Goal: Task Accomplishment & Management: Manage account settings

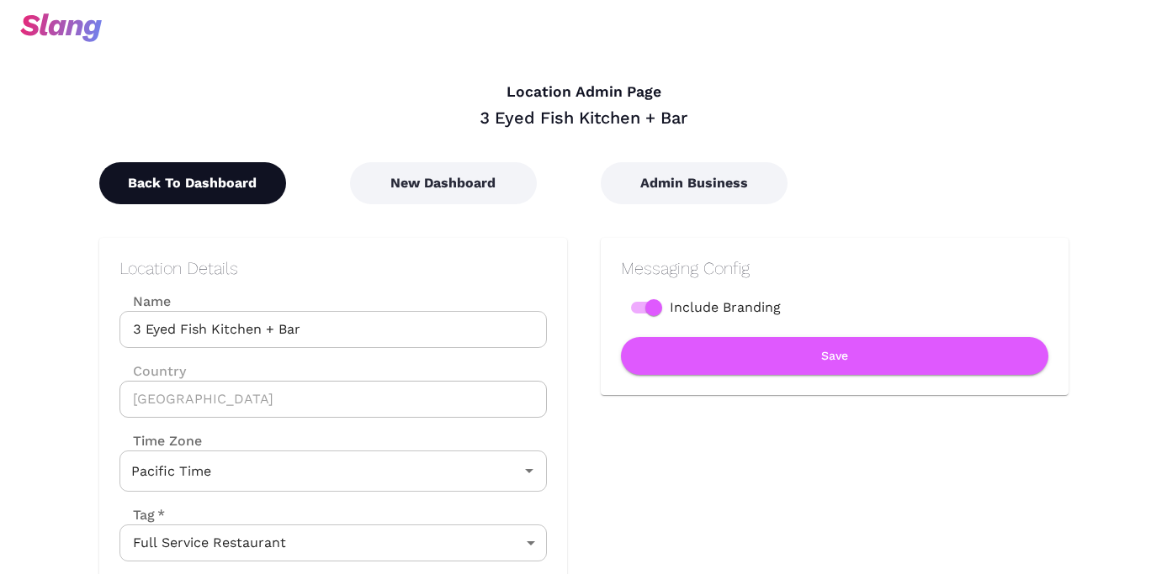
click at [185, 198] on button "Back To Dashboard" at bounding box center [192, 183] width 187 height 42
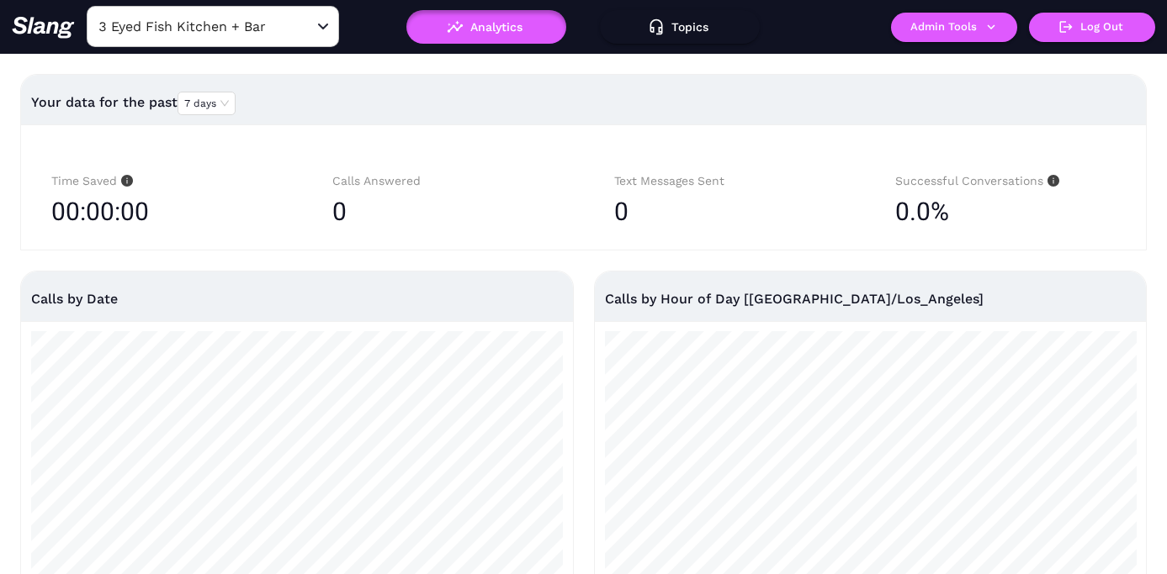
click at [246, 29] on input "3 Eyed Fish Kitchen + Bar" at bounding box center [186, 26] width 185 height 26
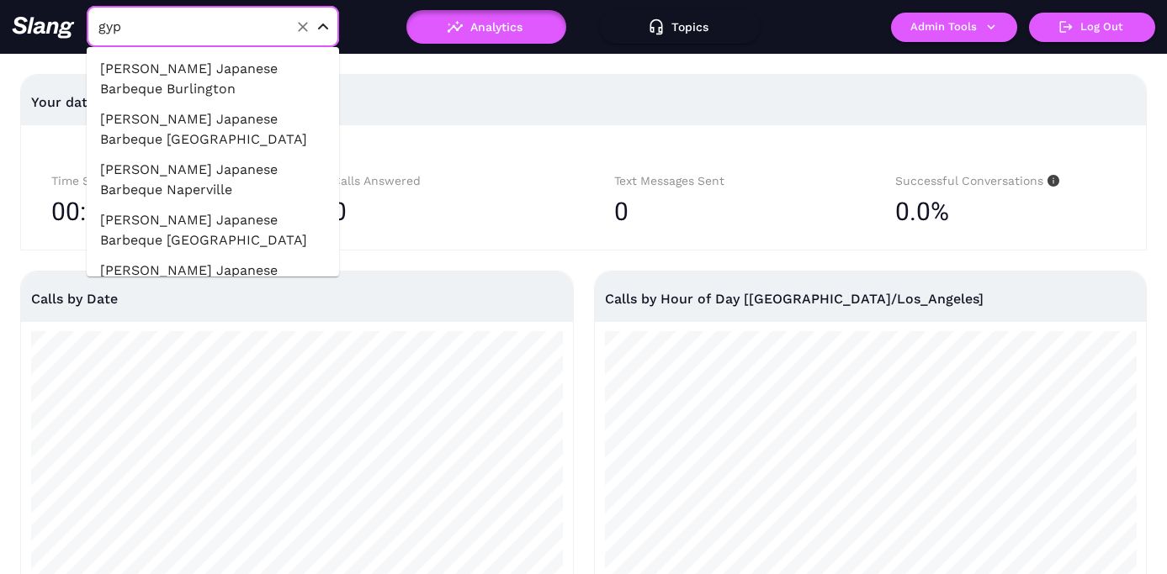
type input "gyps"
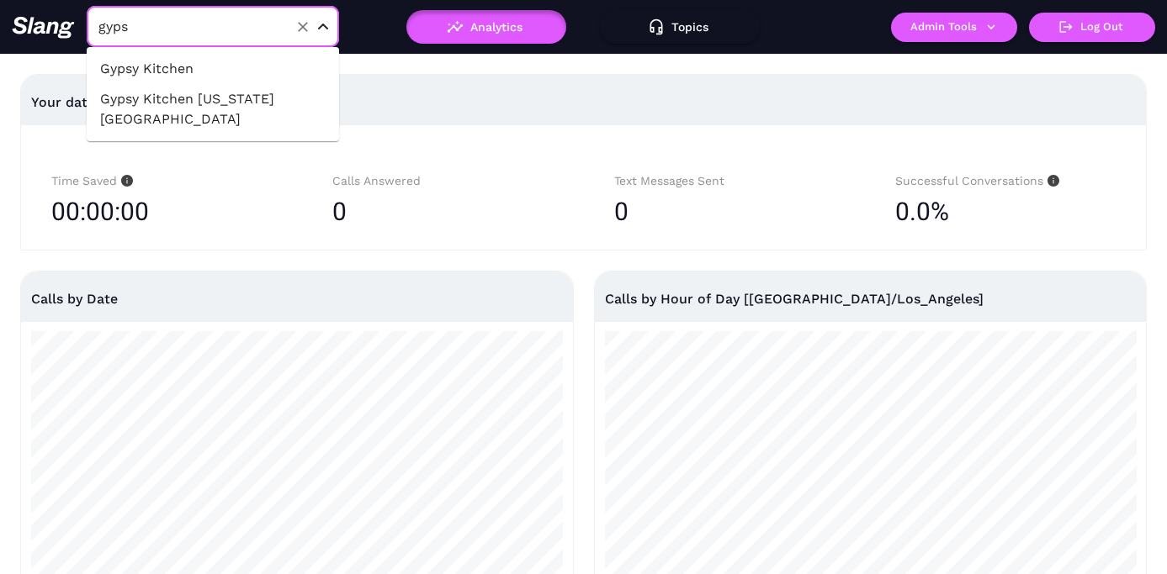
click at [246, 68] on li "Gypsy Kitchen" at bounding box center [213, 69] width 252 height 30
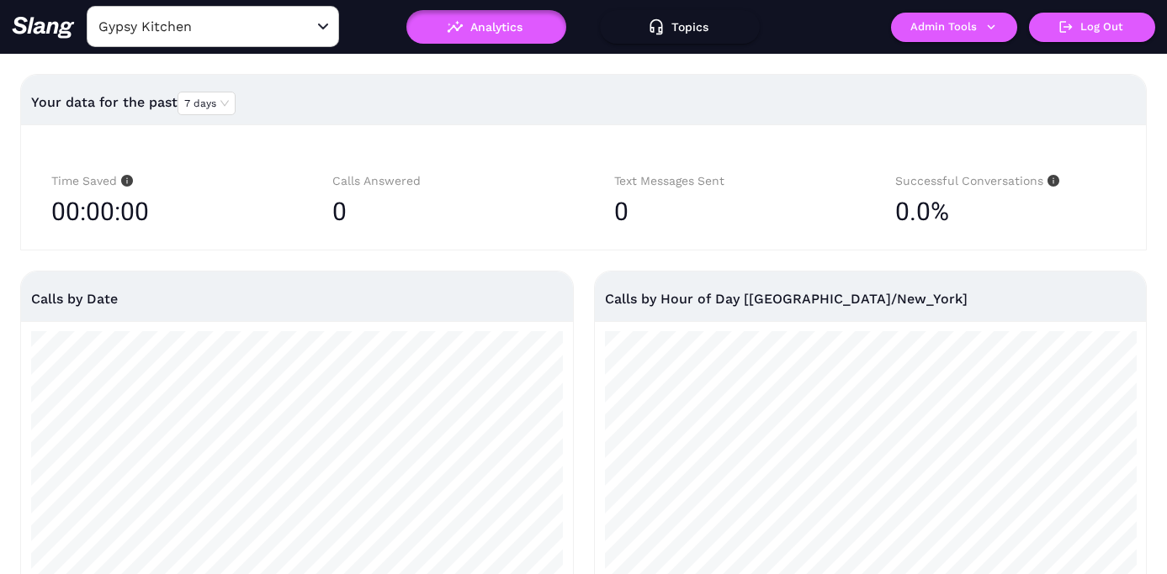
click at [974, 32] on button "Admin Tools" at bounding box center [954, 27] width 126 height 29
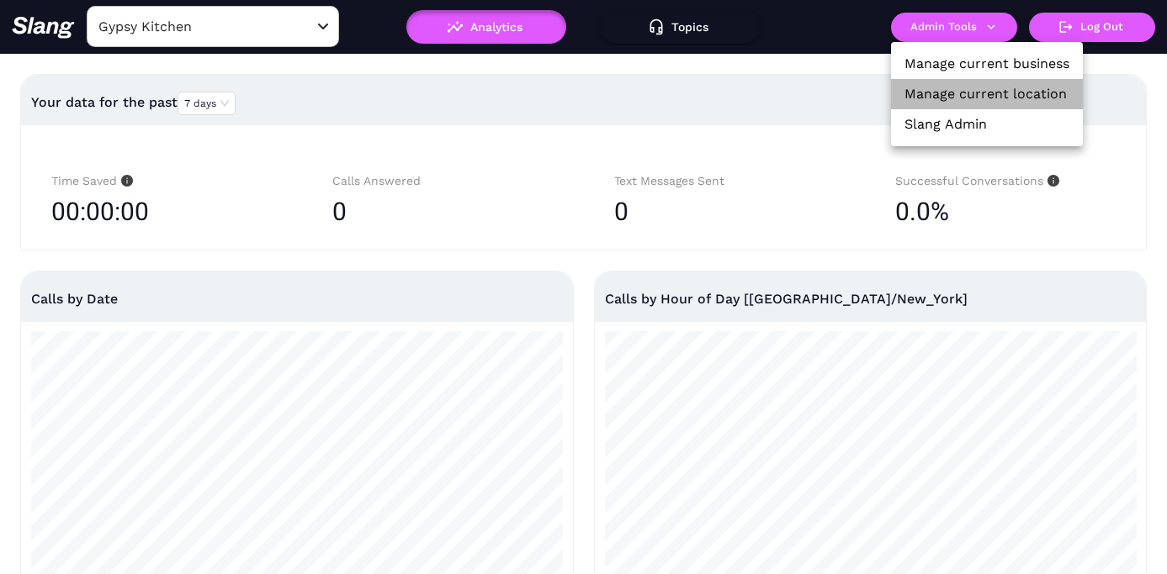
click at [974, 100] on link "Manage current location" at bounding box center [985, 94] width 162 height 20
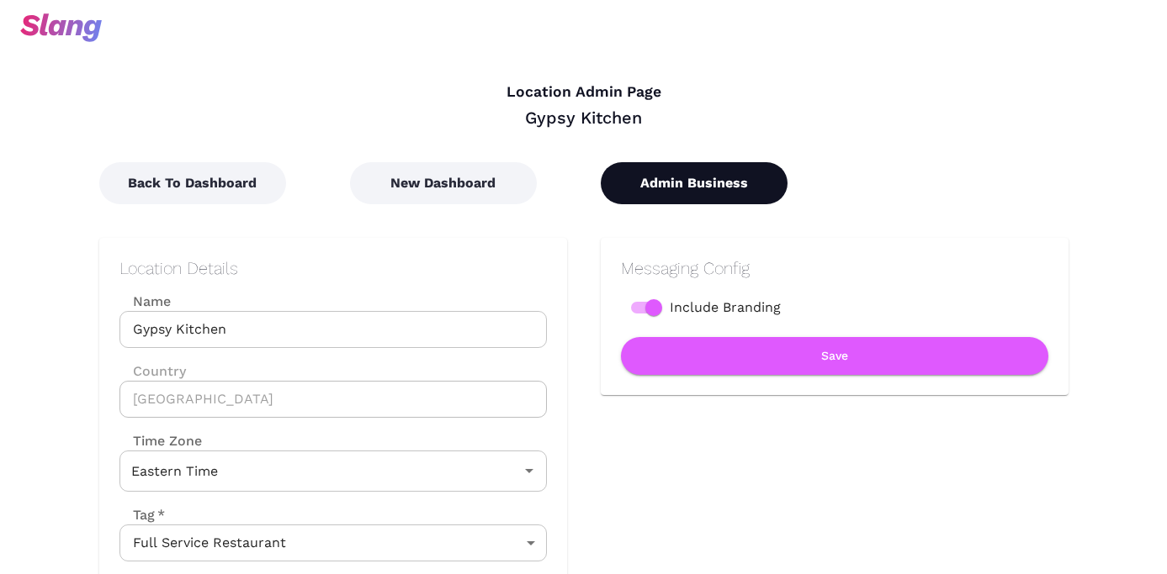
click at [678, 182] on button "Admin Business" at bounding box center [694, 183] width 187 height 42
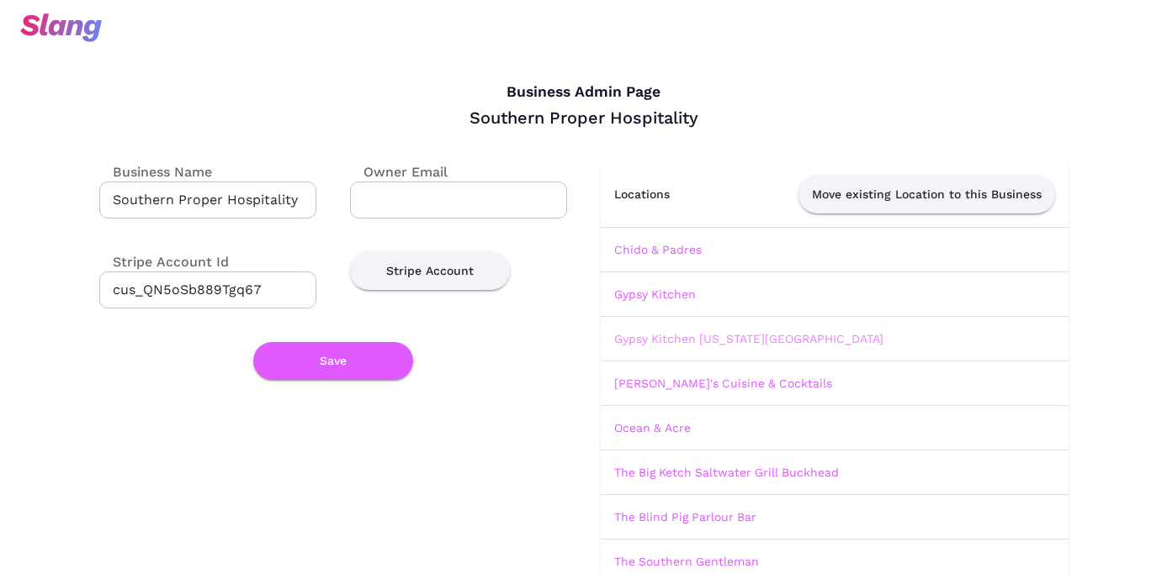
click at [669, 335] on link "Gypsy Kitchen [US_STATE][GEOGRAPHIC_DATA]" at bounding box center [748, 338] width 269 height 13
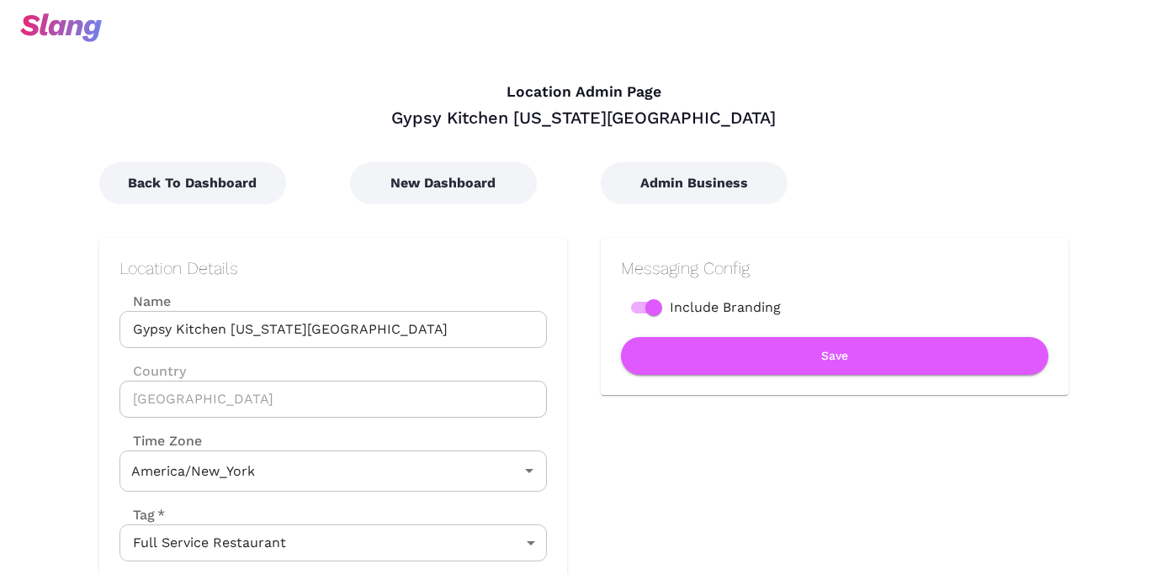
type input "Eastern Time"
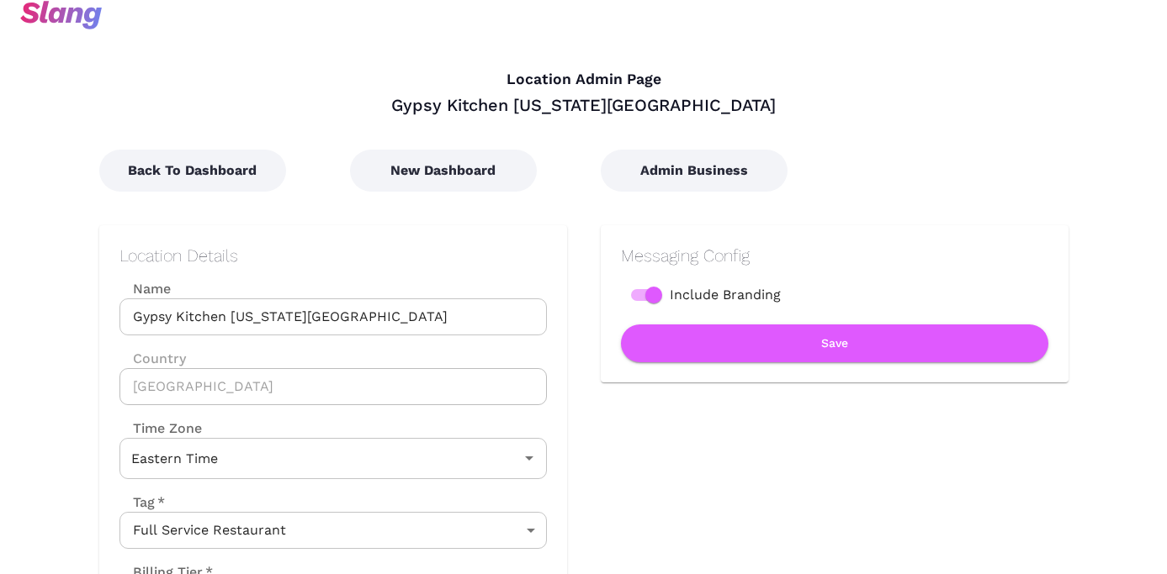
scroll to position [9, 0]
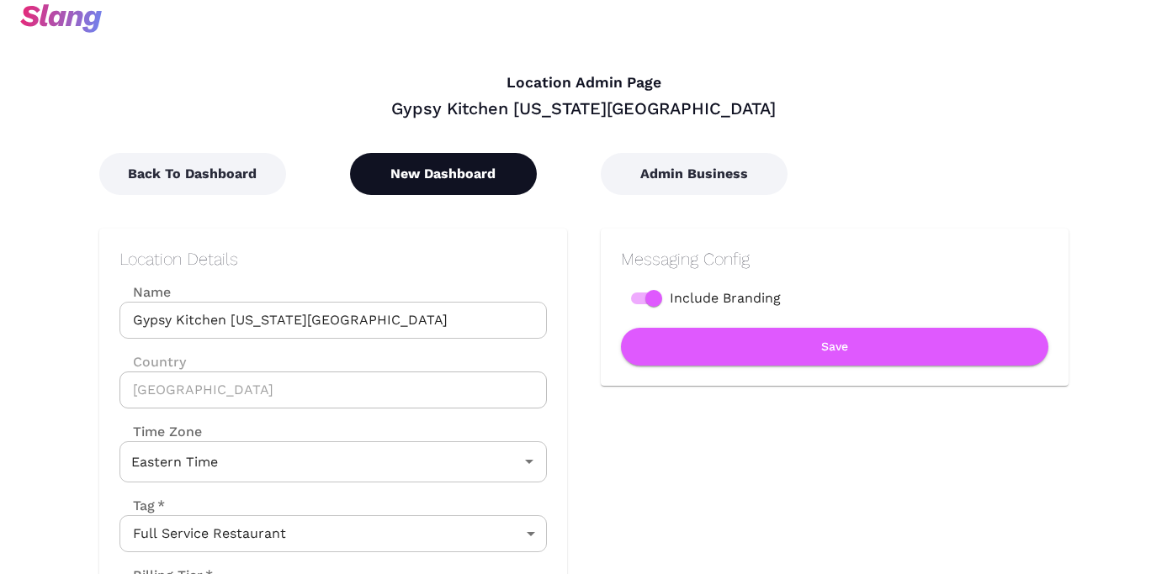
click at [504, 173] on button "New Dashboard" at bounding box center [443, 174] width 187 height 42
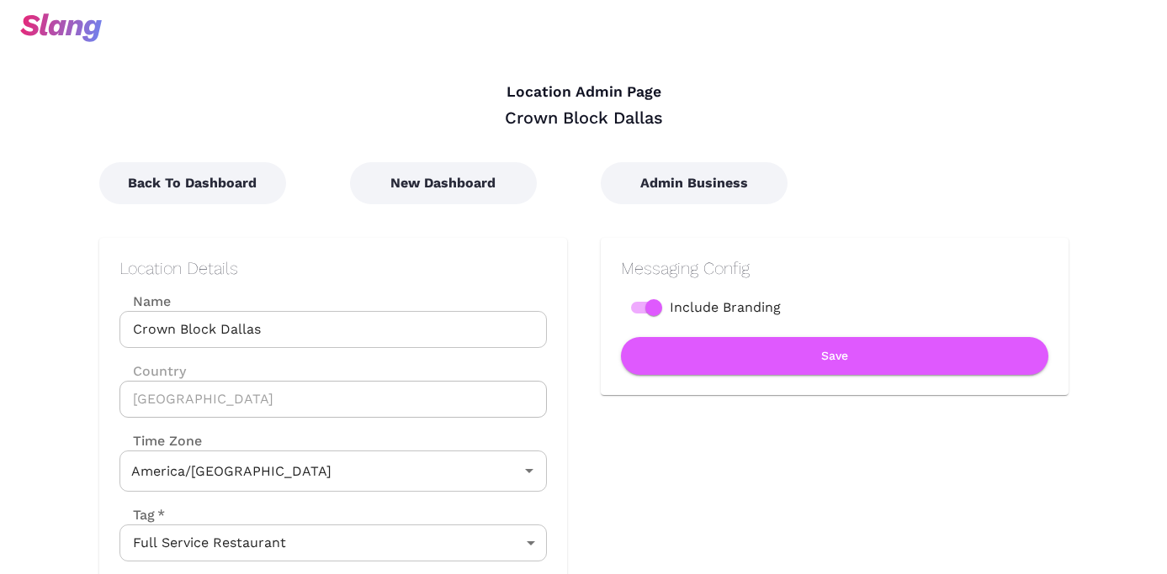
type input "Central Time"
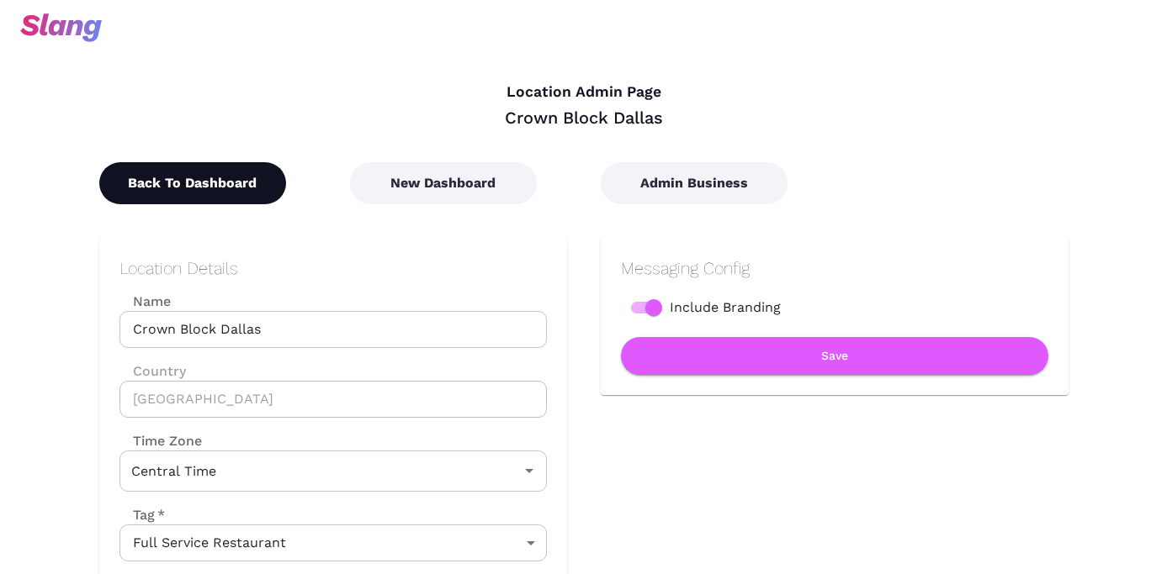
click at [236, 197] on button "Back To Dashboard" at bounding box center [192, 183] width 187 height 42
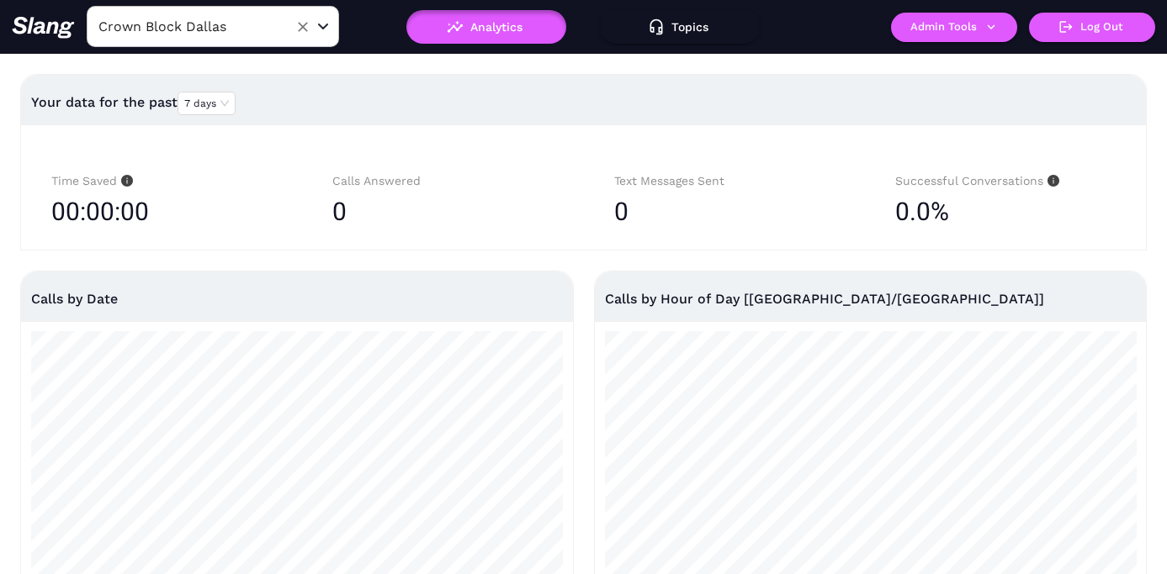
click at [224, 30] on input "Crown Block Dallas" at bounding box center [186, 26] width 185 height 26
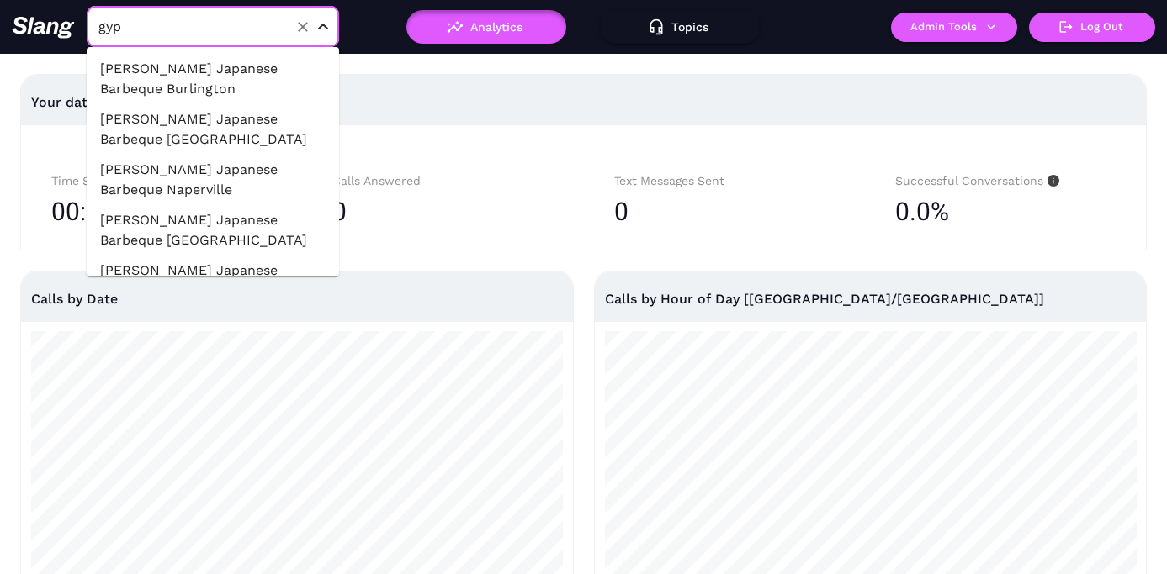
type input "gyps"
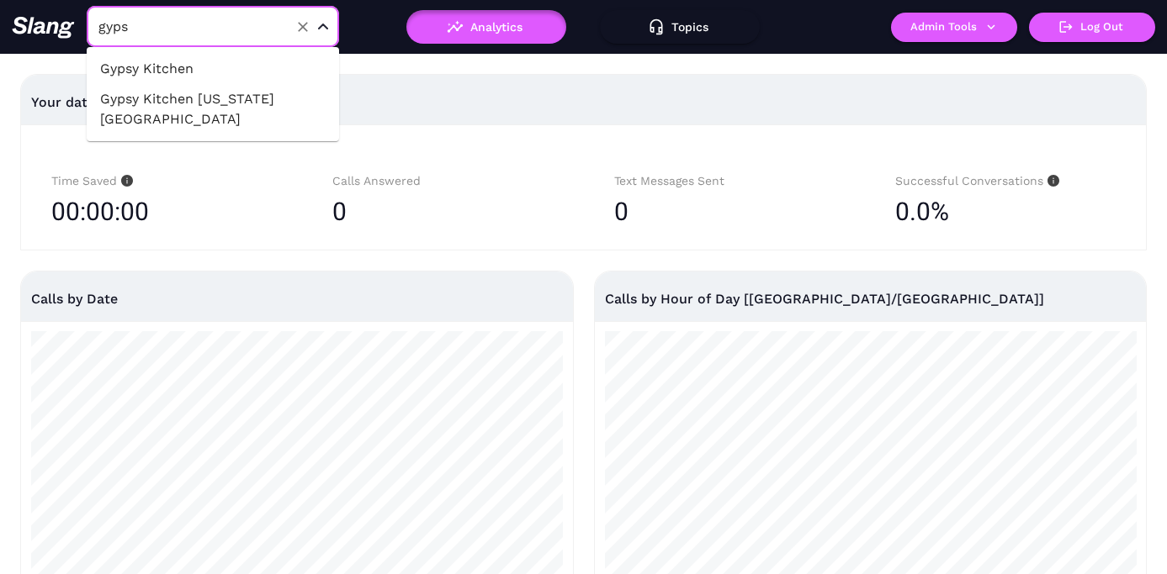
click at [228, 61] on li "Gypsy Kitchen" at bounding box center [213, 69] width 252 height 30
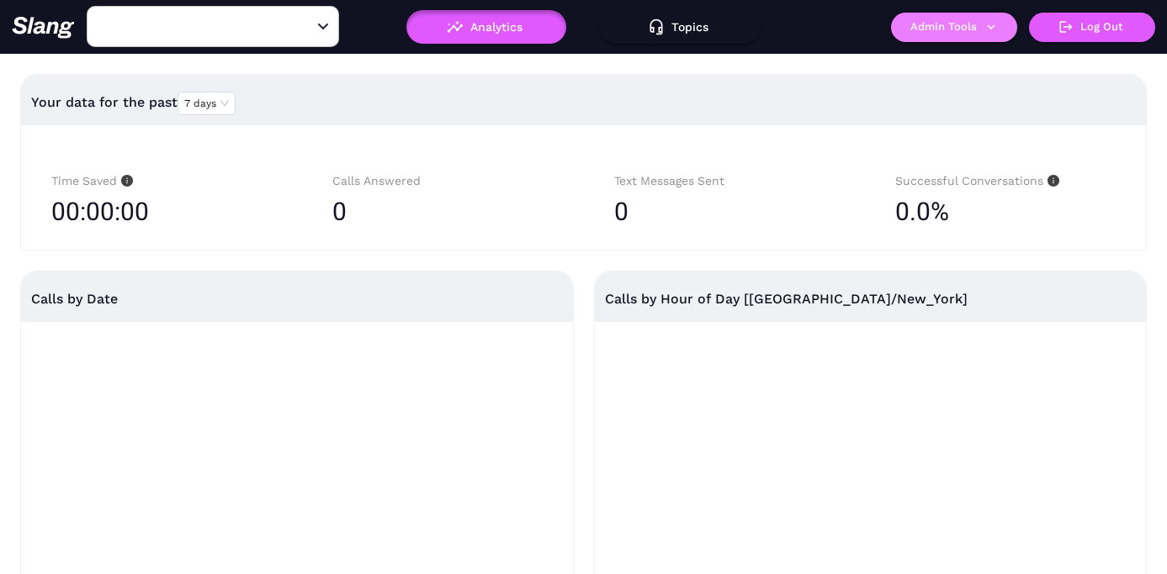
type input "Gypsy Kitchen"
click at [966, 30] on button "Admin Tools" at bounding box center [954, 27] width 126 height 29
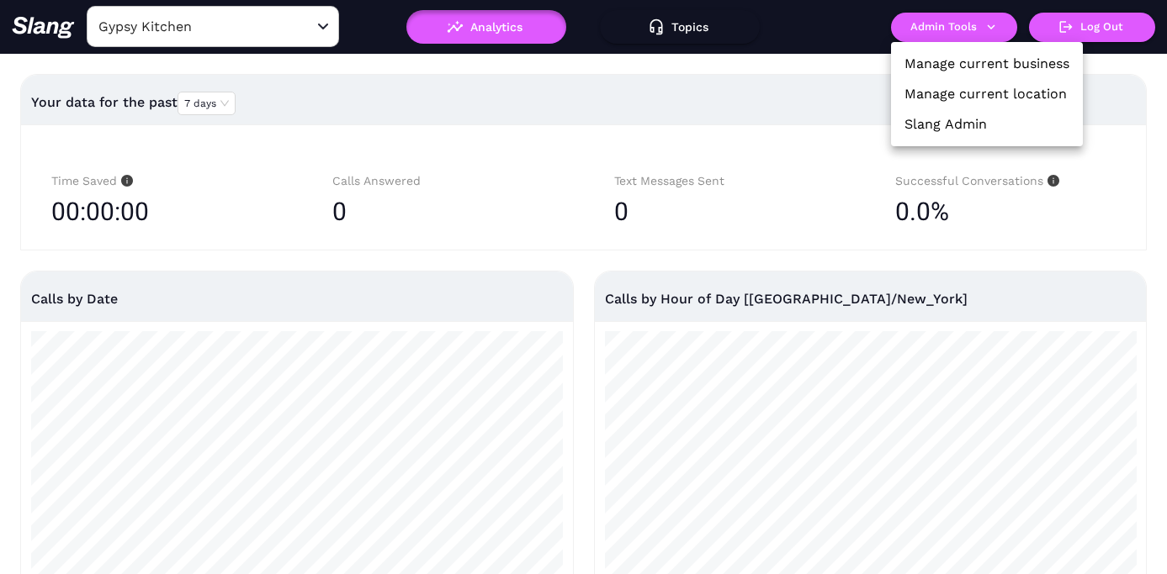
click at [965, 83] on li "Manage current location" at bounding box center [987, 94] width 192 height 30
click at [971, 96] on link "Manage current location" at bounding box center [985, 94] width 162 height 20
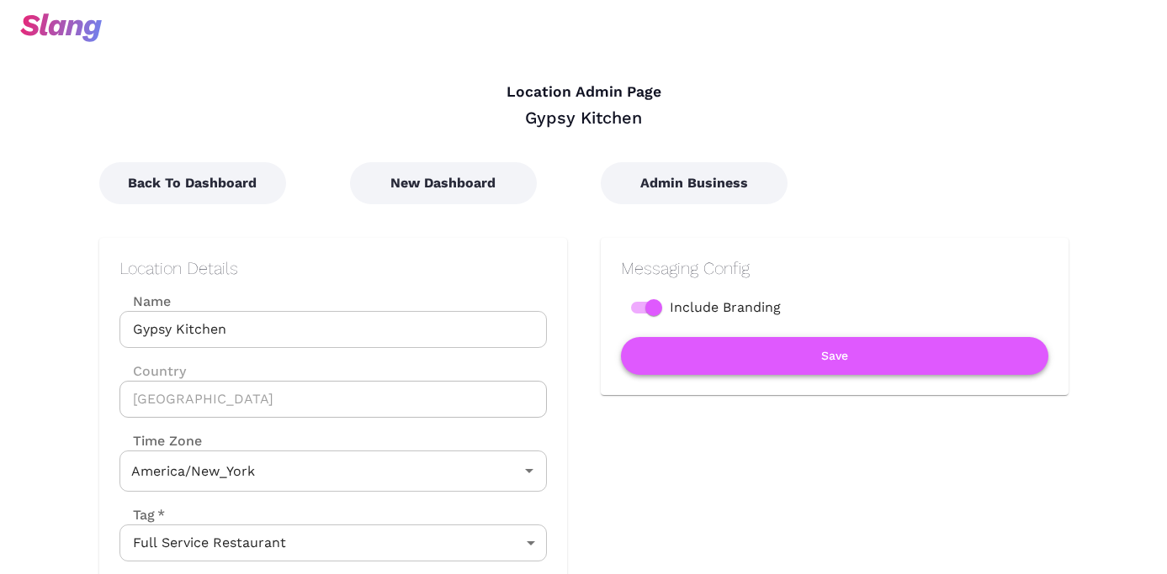
type input "Eastern Time"
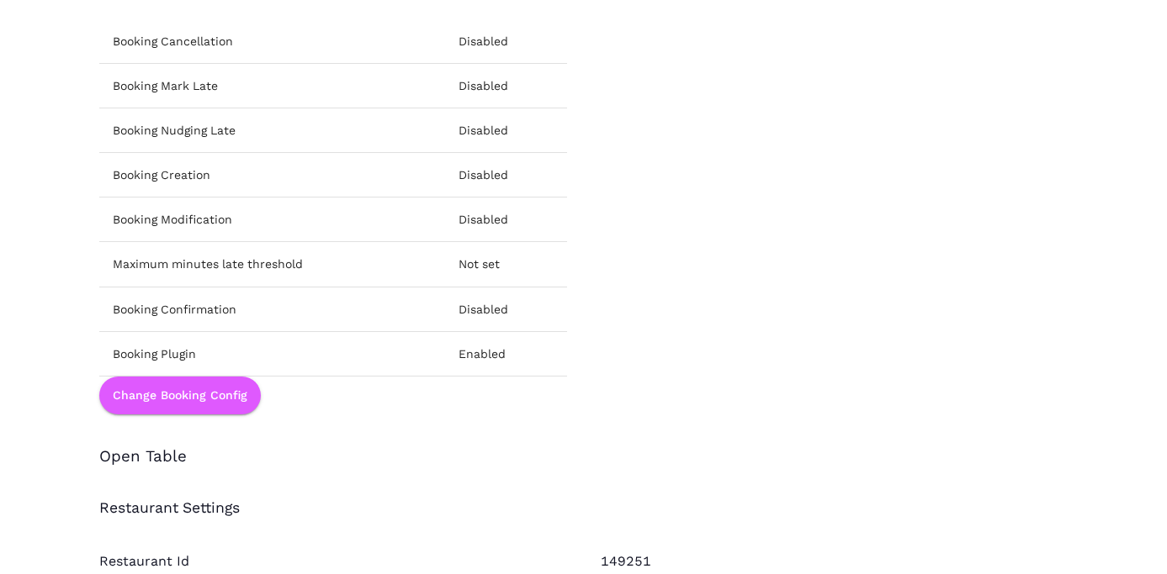
scroll to position [2145, 0]
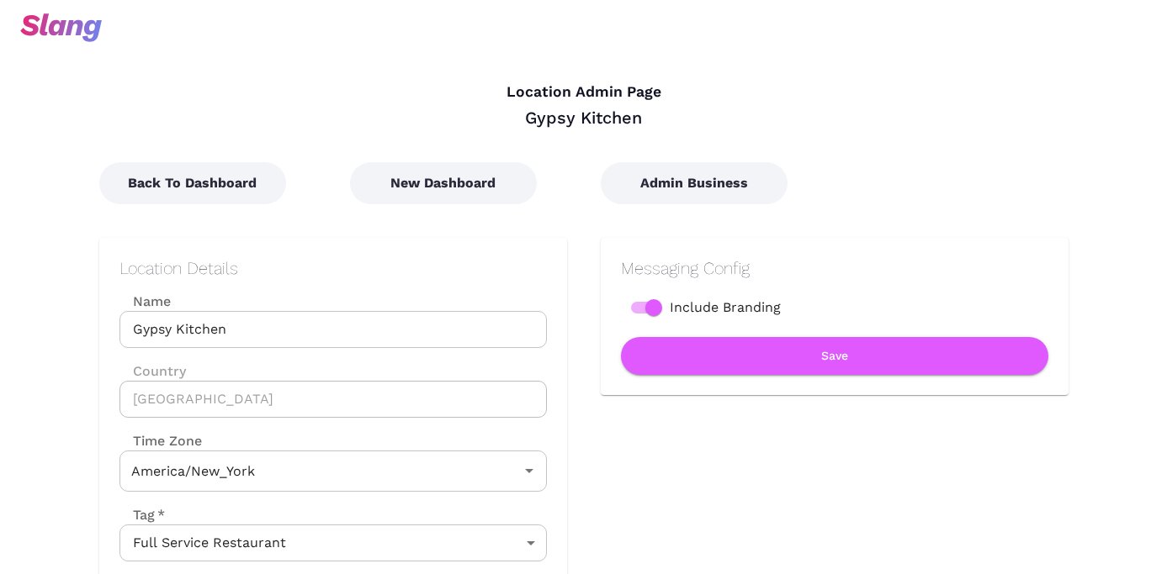
type input "Eastern Time"
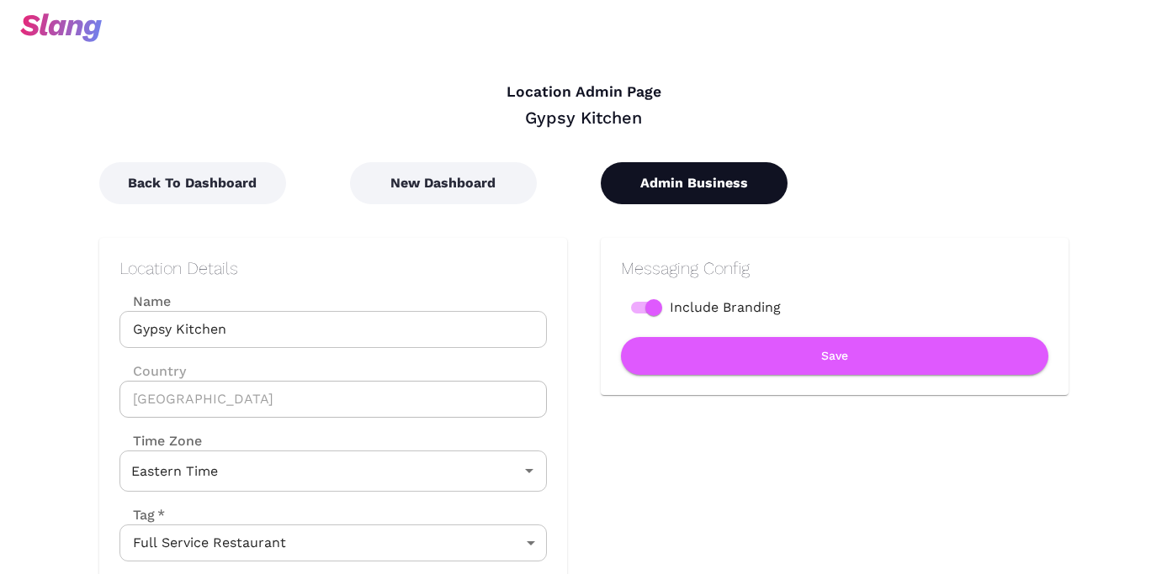
click at [696, 182] on button "Admin Business" at bounding box center [694, 183] width 187 height 42
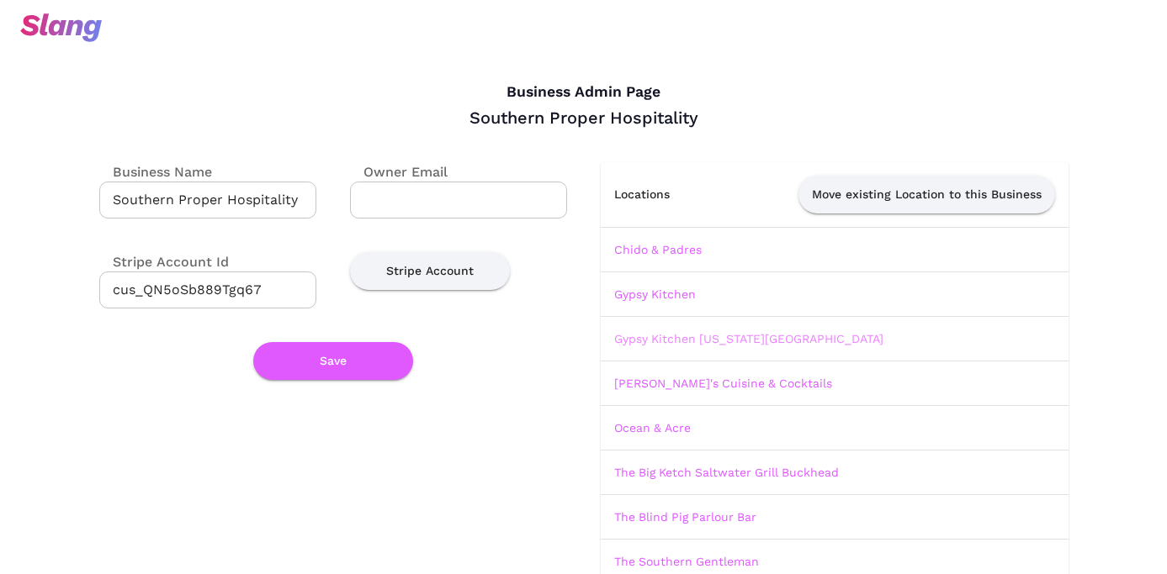
click at [693, 343] on link "Gypsy Kitchen [US_STATE][GEOGRAPHIC_DATA]" at bounding box center [748, 338] width 269 height 13
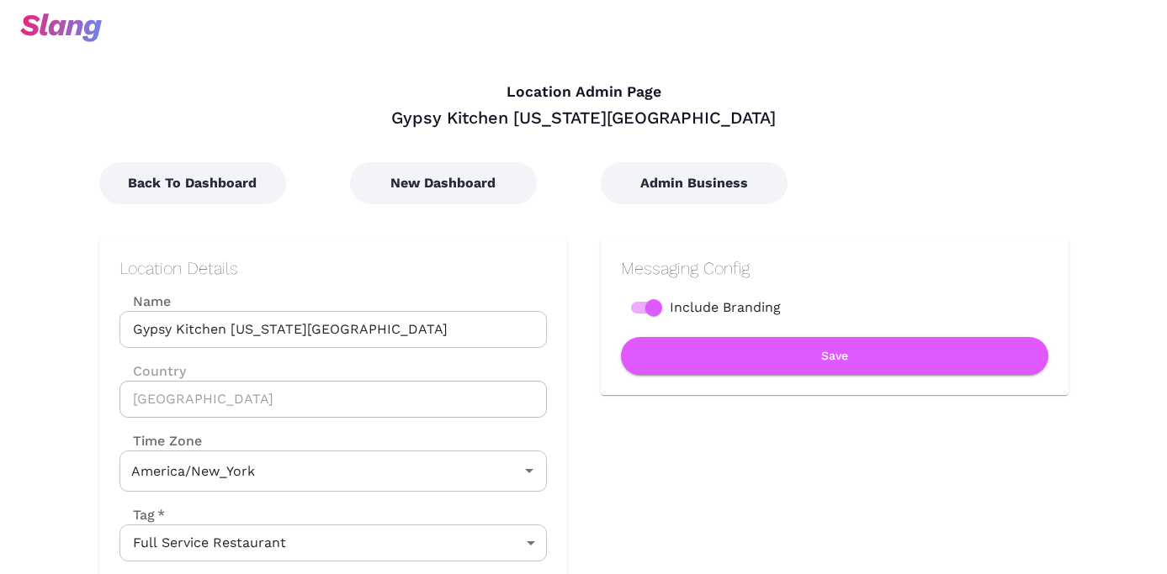
type input "Eastern Time"
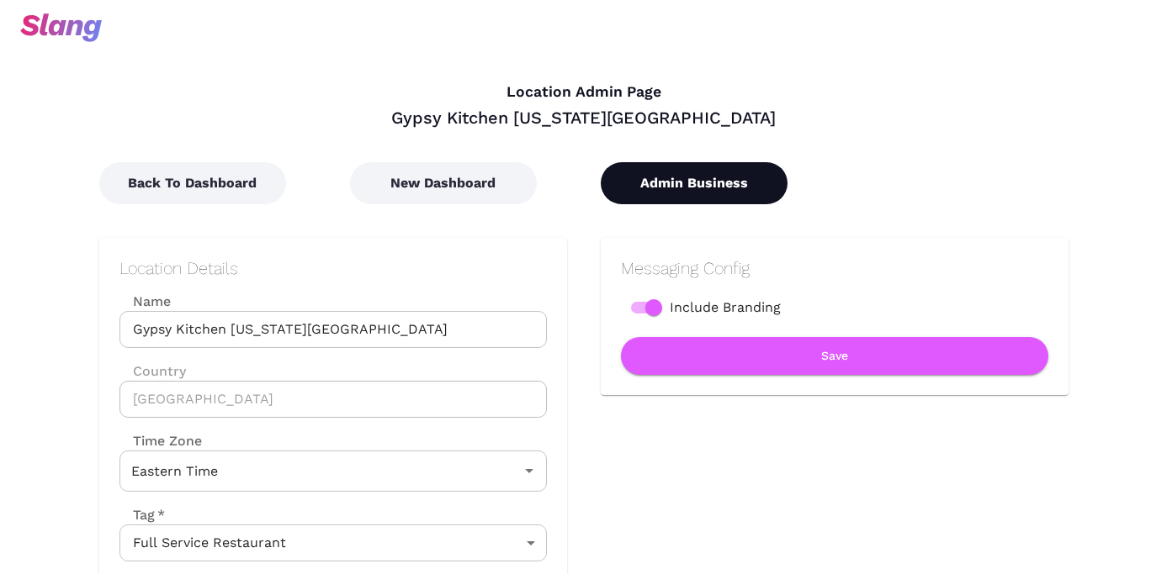
click at [687, 179] on button "Admin Business" at bounding box center [694, 183] width 187 height 42
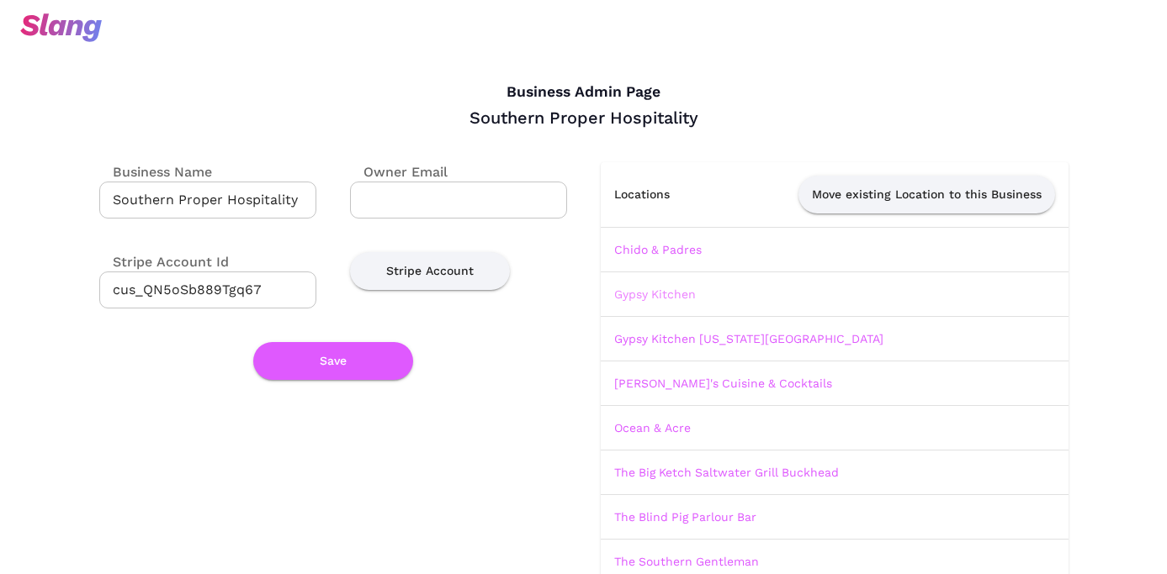
click at [658, 294] on link "Gypsy Kitchen" at bounding box center [655, 294] width 82 height 13
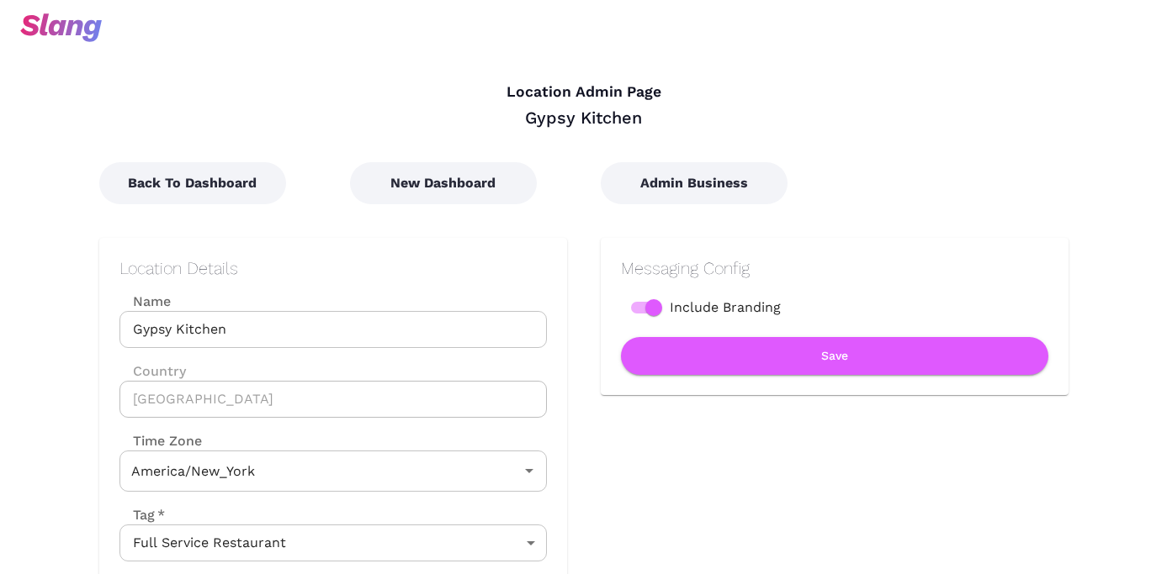
type input "Eastern Time"
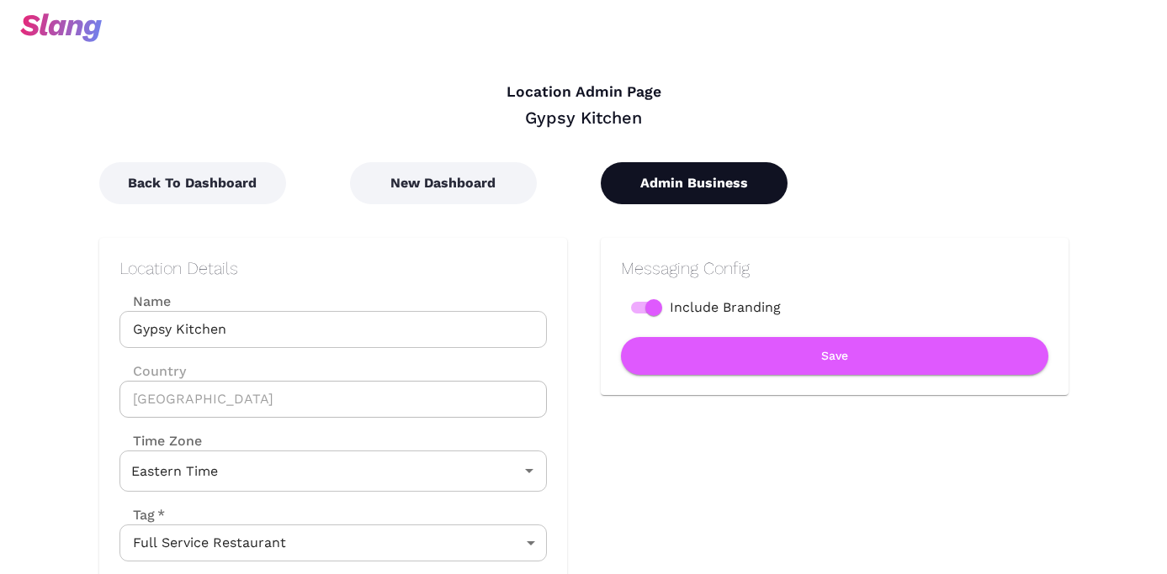
click at [710, 198] on button "Admin Business" at bounding box center [694, 183] width 187 height 42
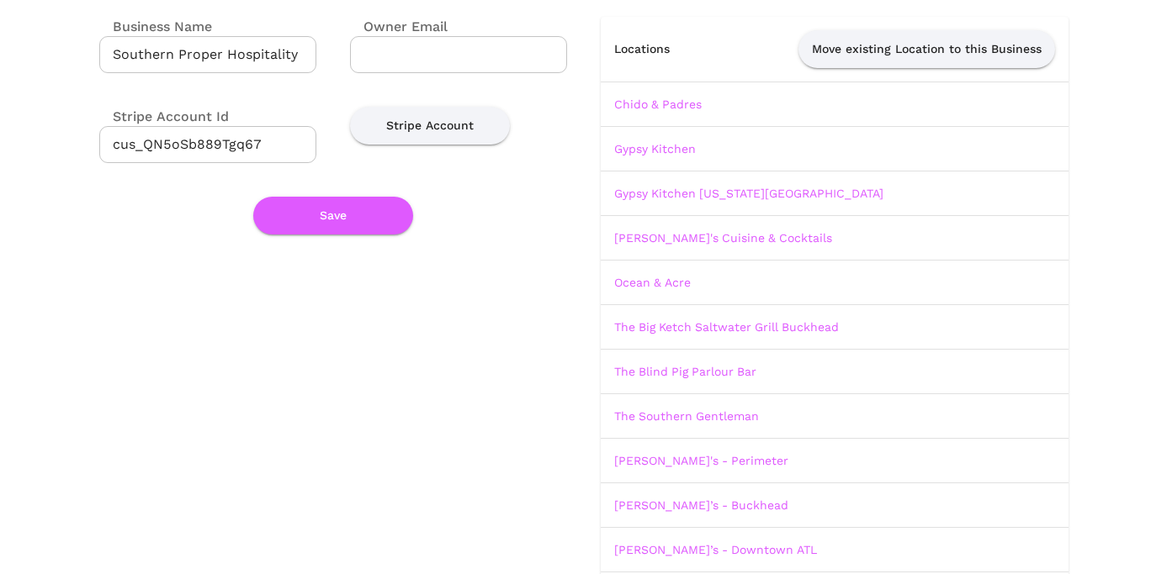
scroll to position [168, 0]
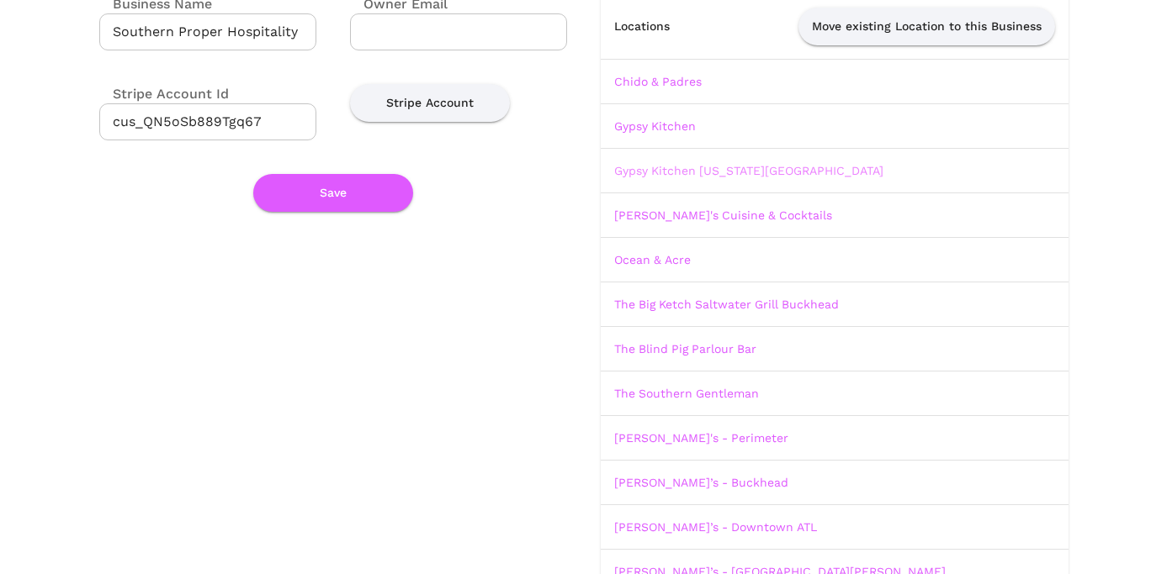
click at [691, 172] on link "Gypsy Kitchen [US_STATE][GEOGRAPHIC_DATA]" at bounding box center [748, 170] width 269 height 13
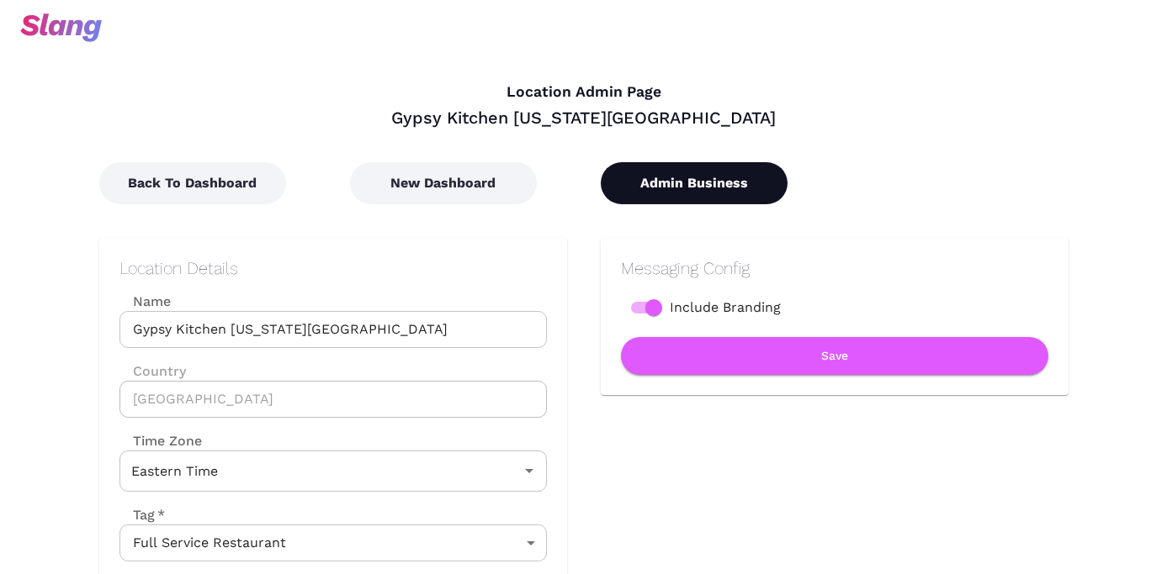
click at [696, 178] on button "Admin Business" at bounding box center [694, 183] width 187 height 42
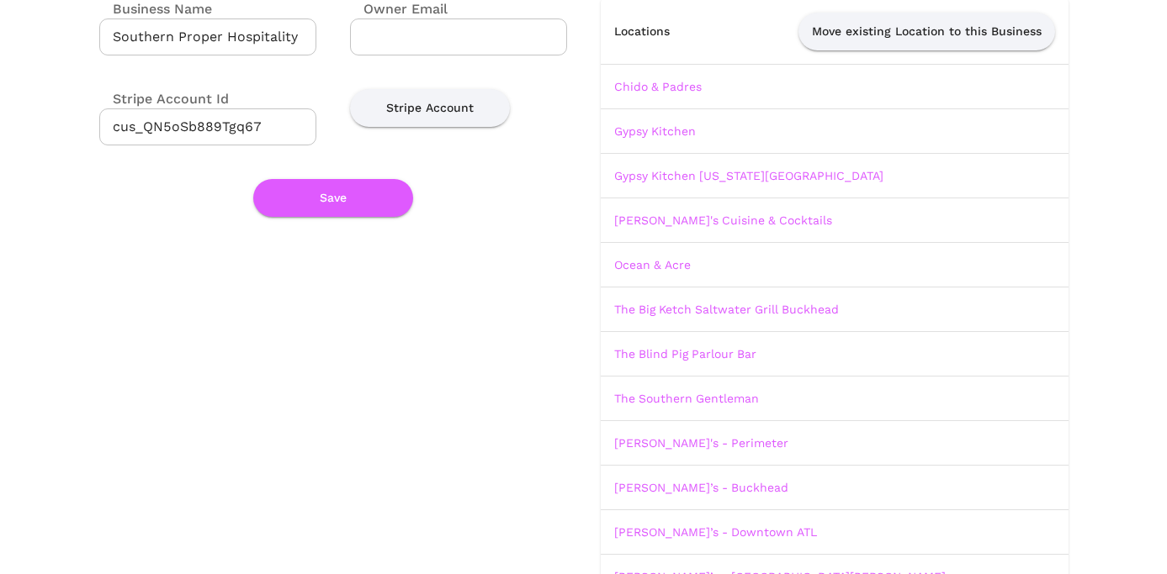
scroll to position [191, 0]
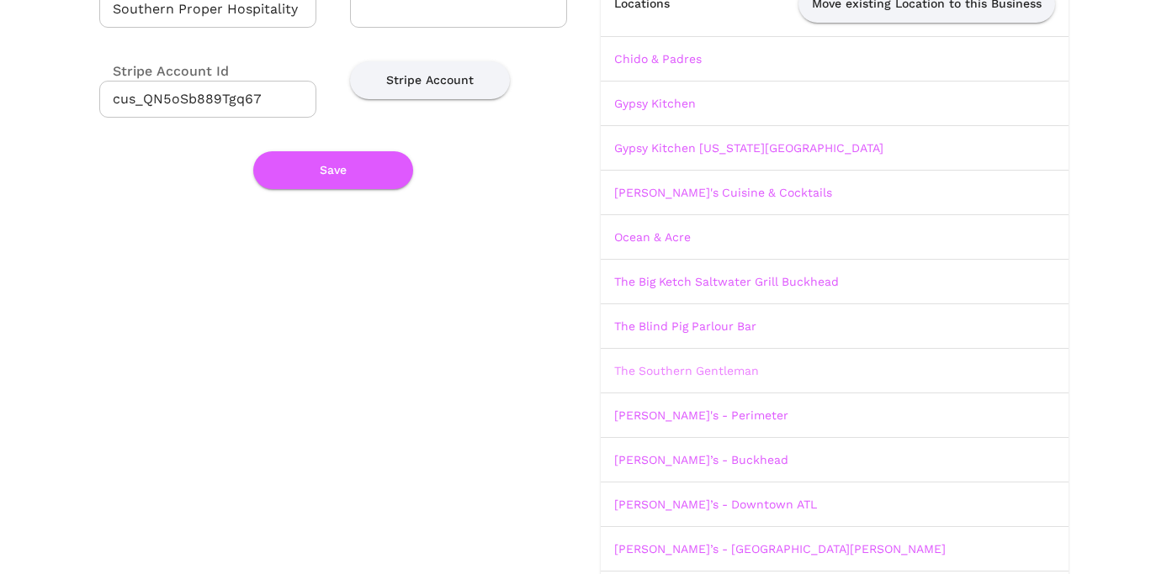
click at [729, 368] on link "The Southern Gentleman" at bounding box center [686, 370] width 145 height 13
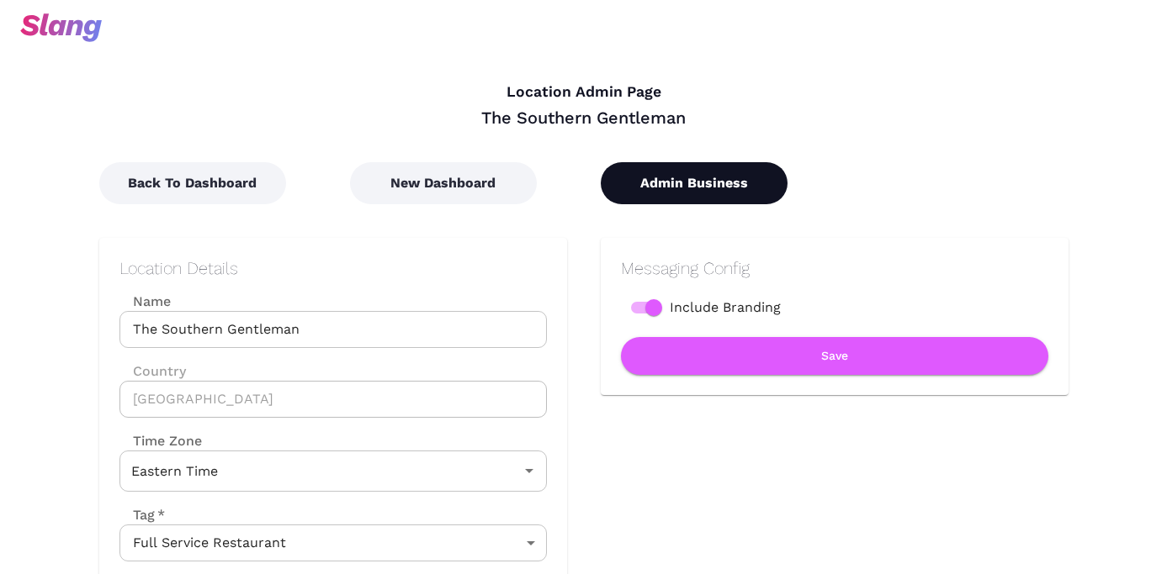
click at [704, 188] on button "Admin Business" at bounding box center [694, 183] width 187 height 42
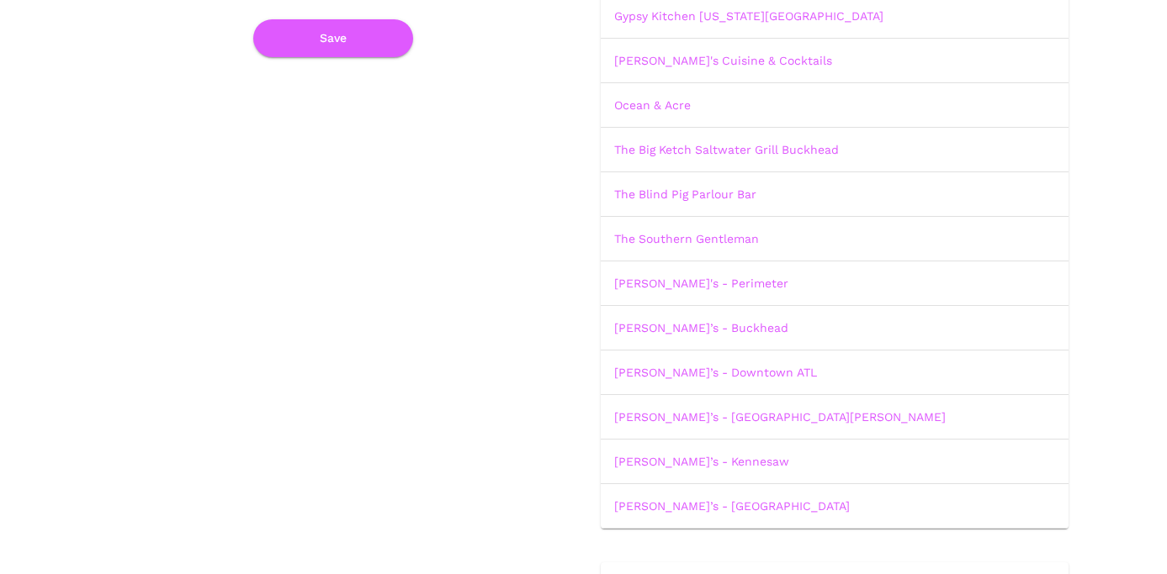
scroll to position [359, 0]
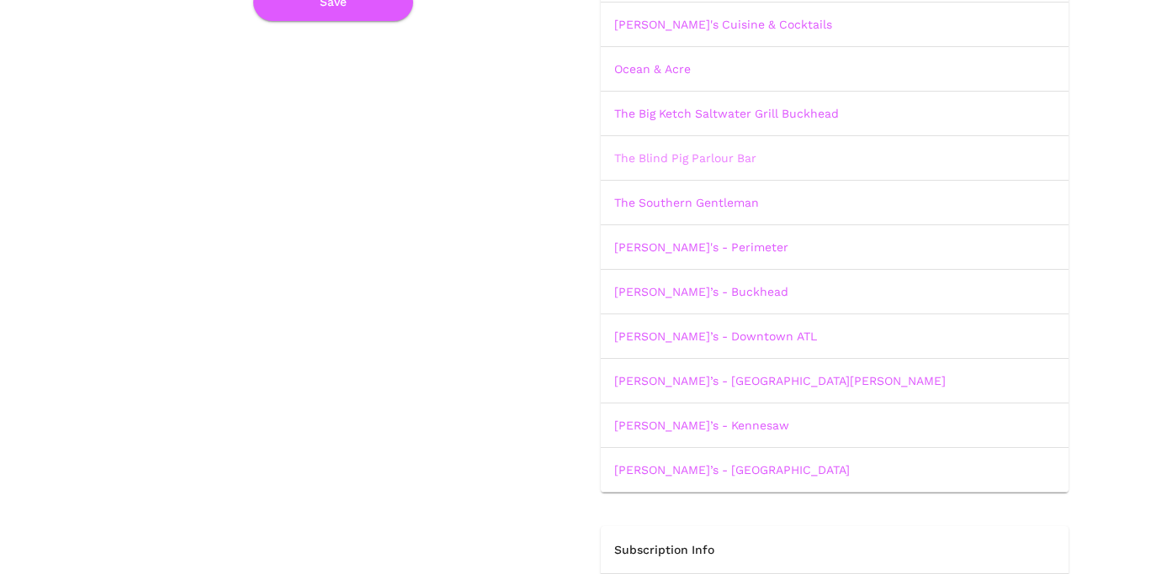
click at [685, 164] on link "The Blind Pig Parlour Bar" at bounding box center [685, 157] width 142 height 13
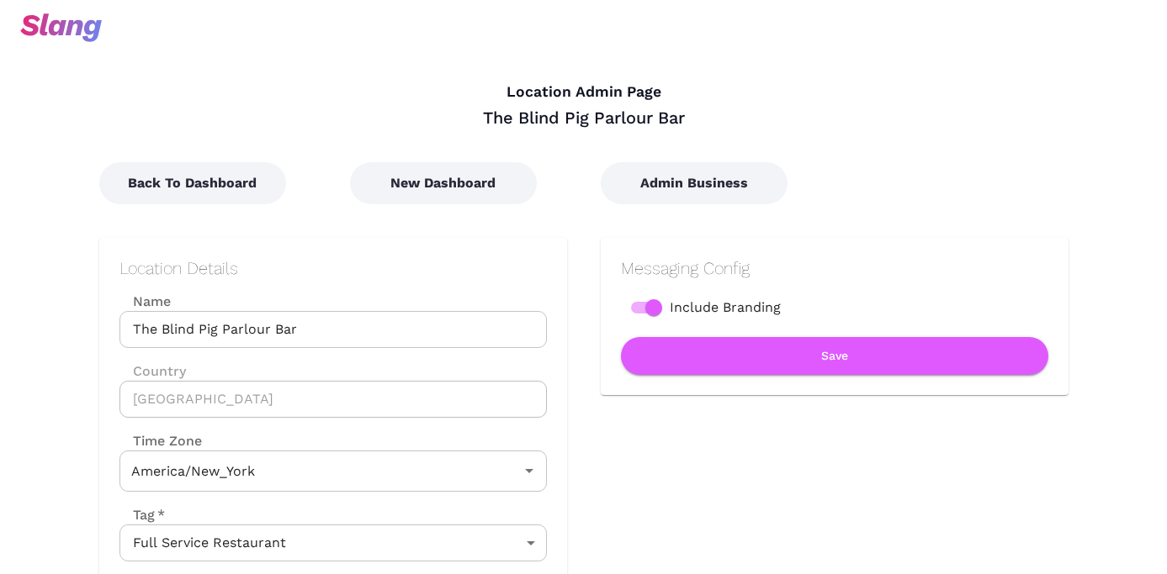
type input "Eastern Time"
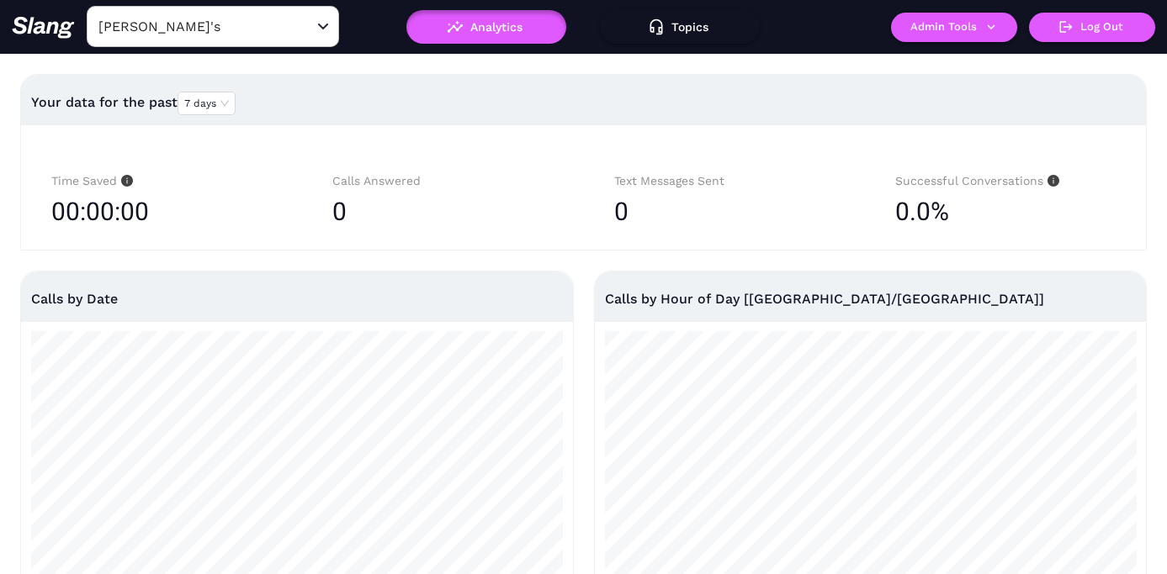
click at [195, 31] on input "[PERSON_NAME]'s" at bounding box center [186, 26] width 185 height 26
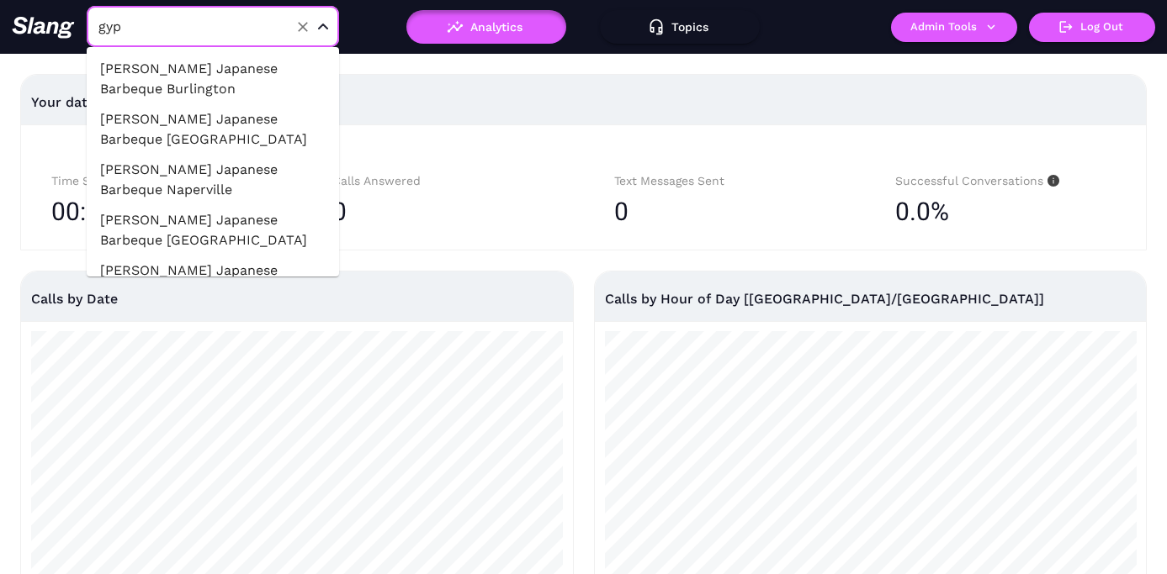
type input "gyps"
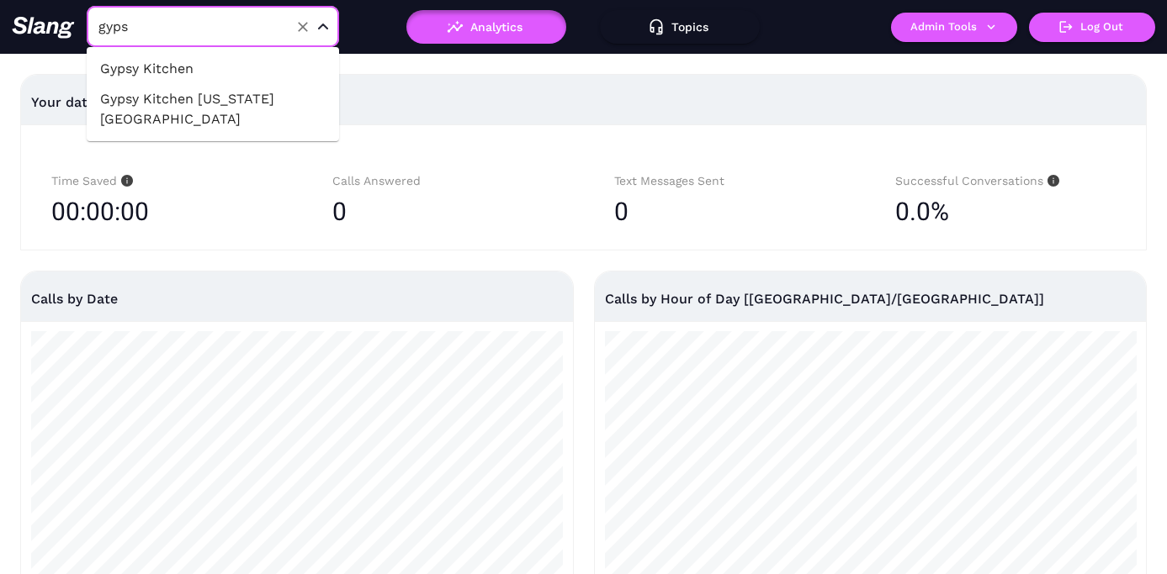
click at [201, 68] on li "Gypsy Kitchen" at bounding box center [213, 69] width 252 height 30
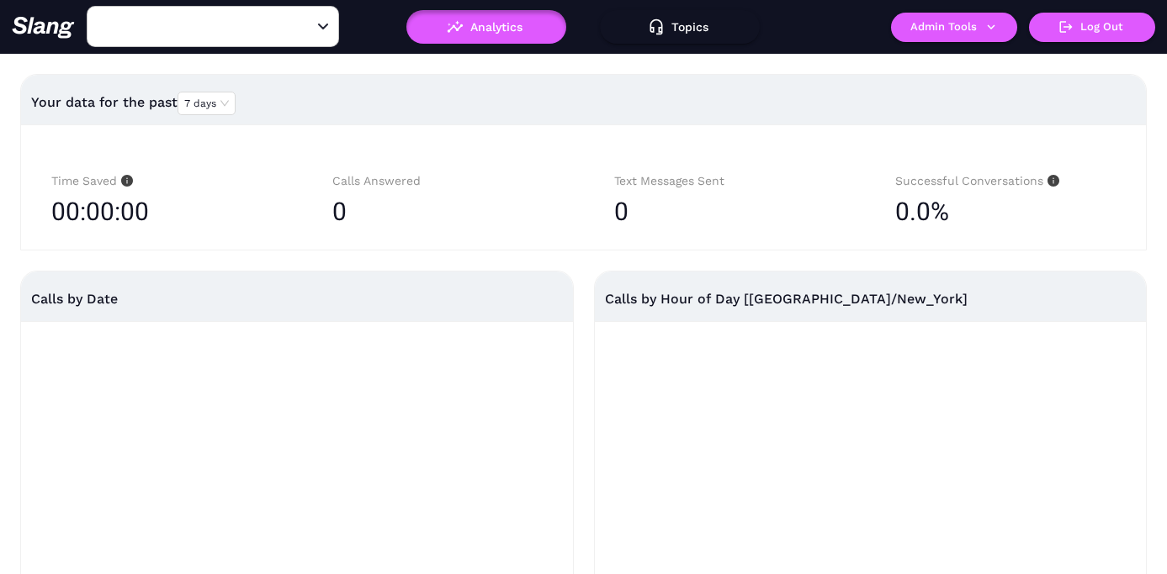
type input "Gypsy Kitchen"
click at [965, 27] on button "Admin Tools" at bounding box center [954, 27] width 126 height 29
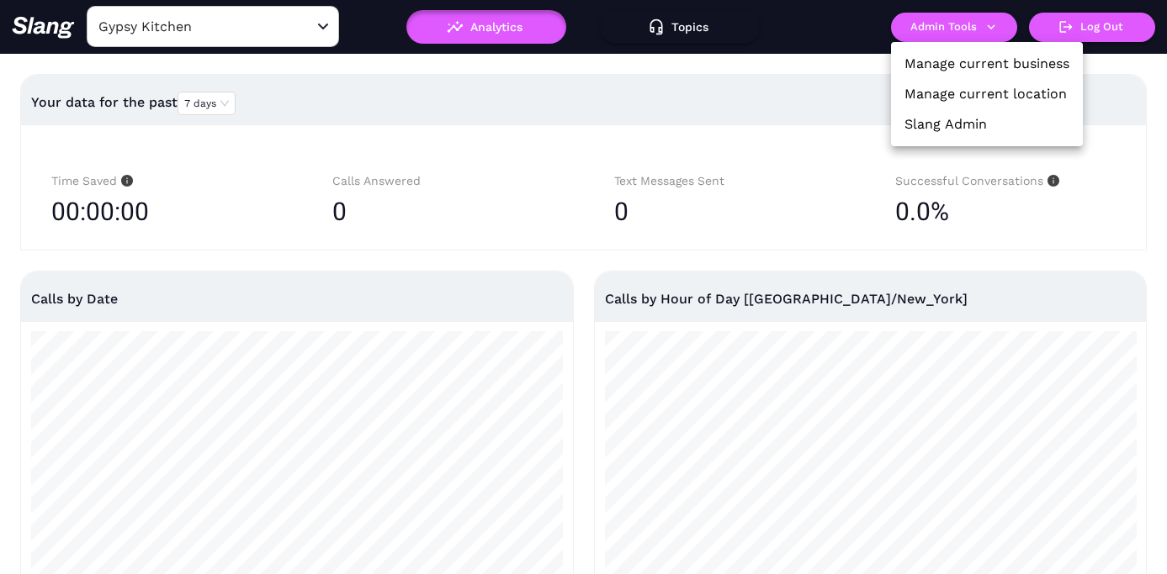
click at [966, 87] on link "Manage current location" at bounding box center [985, 94] width 162 height 20
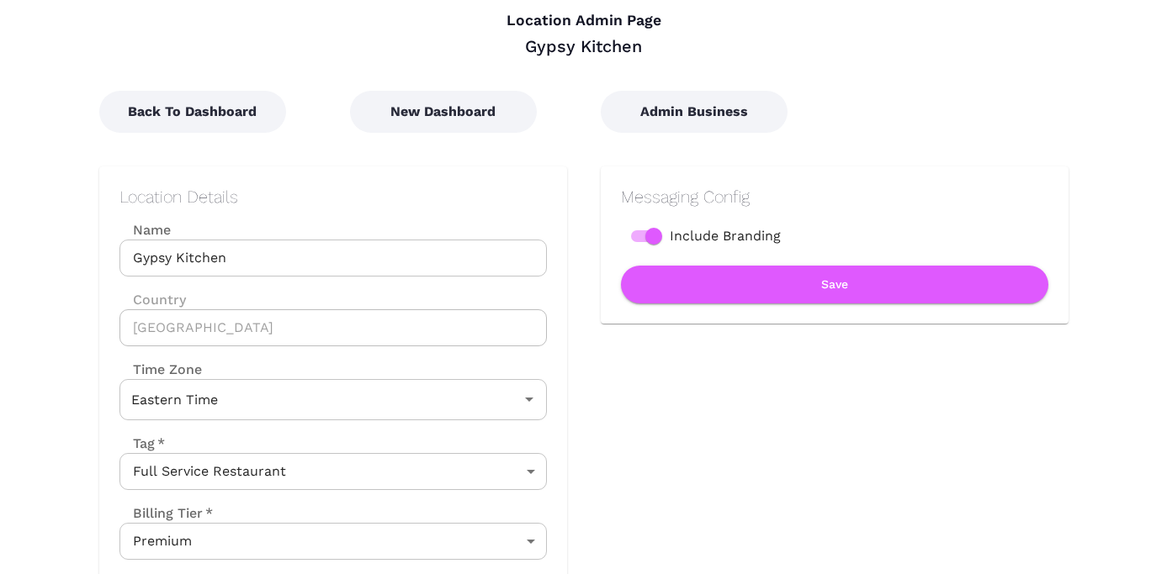
scroll to position [8, 0]
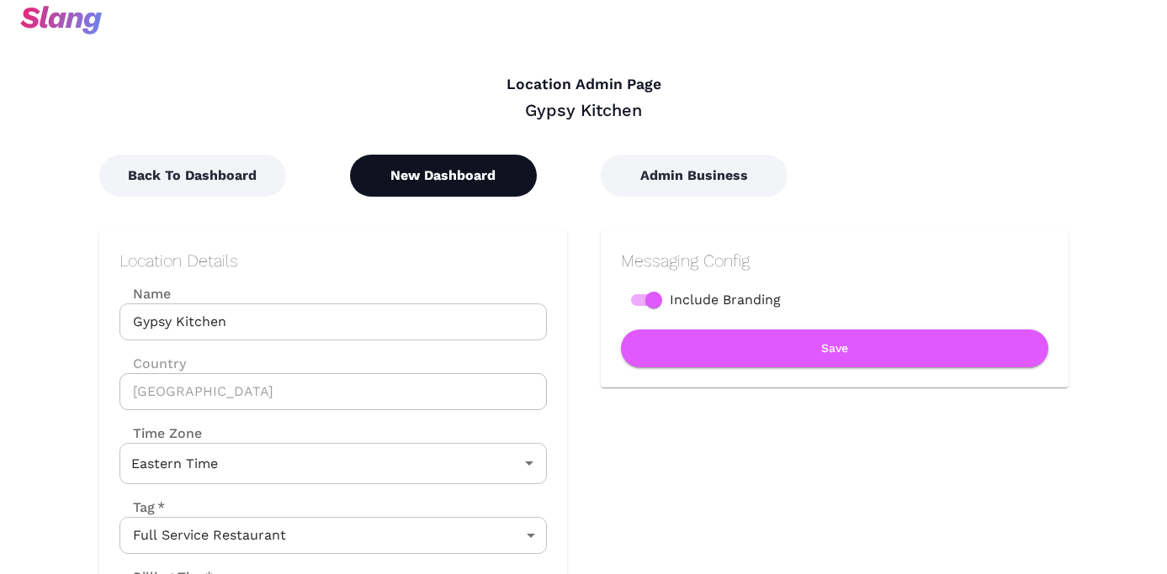
click at [421, 169] on button "New Dashboard" at bounding box center [443, 176] width 187 height 42
